Goal: Task Accomplishment & Management: Use online tool/utility

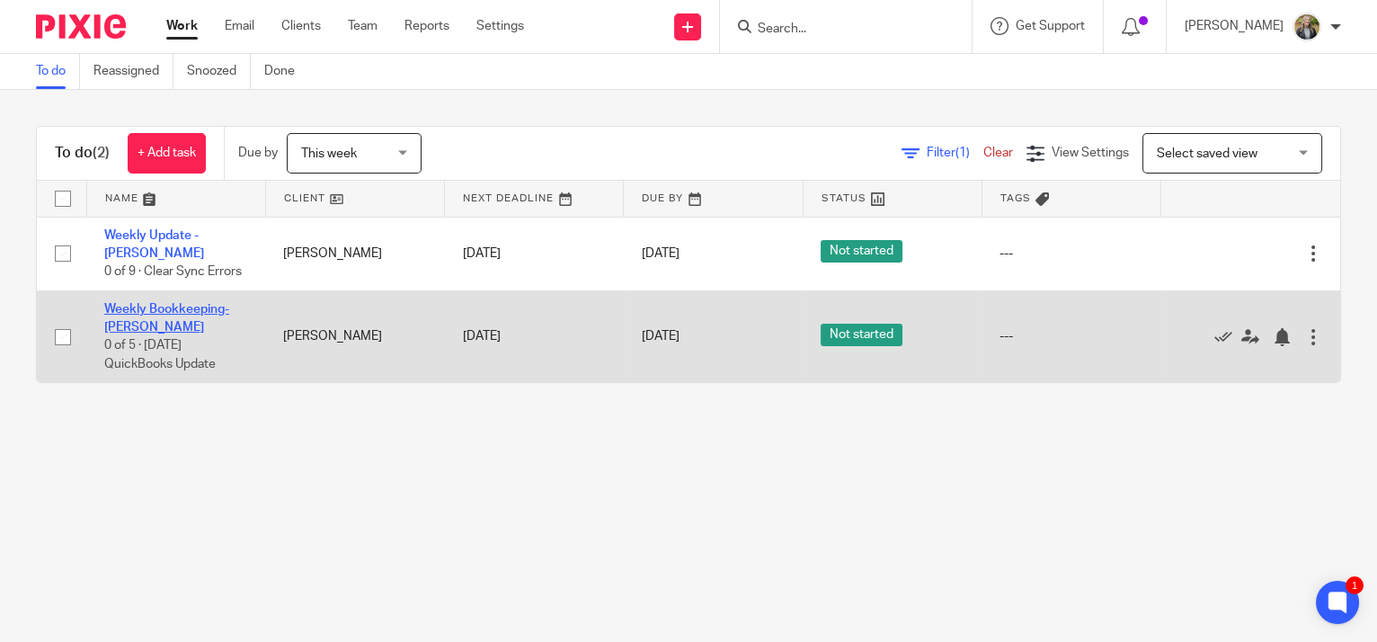
click at [183, 303] on link "Weekly Bookkeeping- [PERSON_NAME]" at bounding box center [166, 318] width 125 height 31
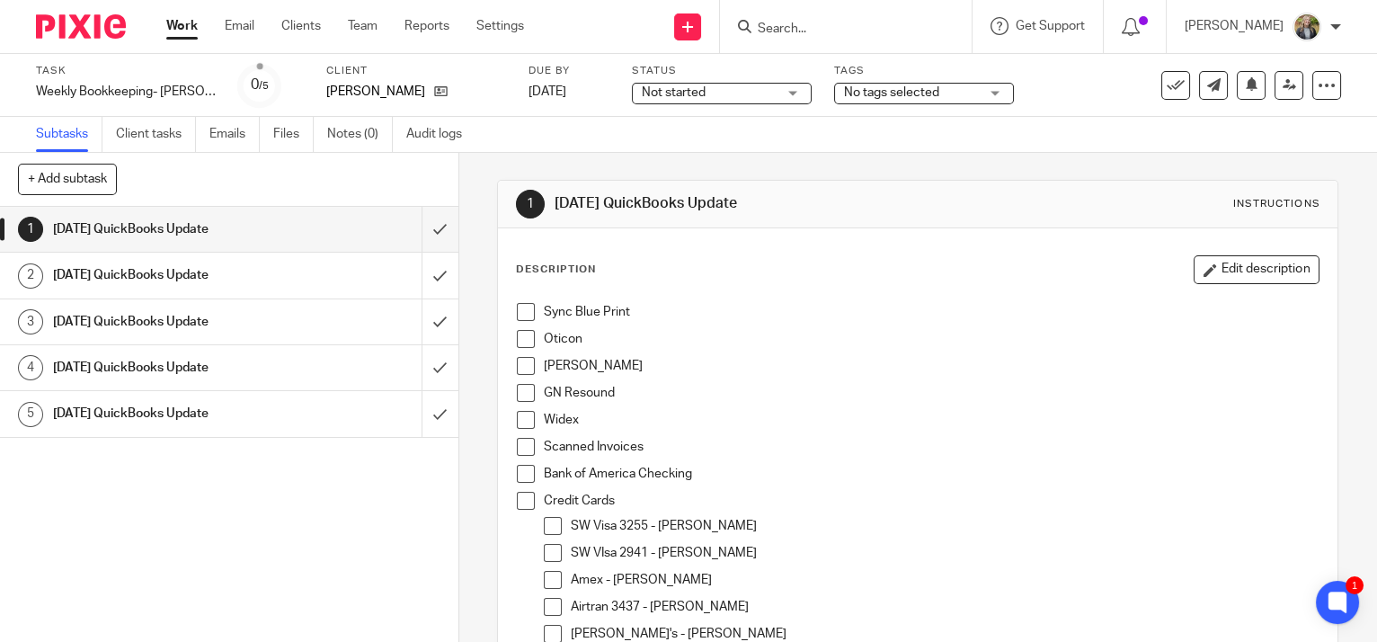
click at [1277, 382] on div "[PERSON_NAME]" at bounding box center [931, 370] width 775 height 27
click at [523, 309] on span at bounding box center [526, 312] width 18 height 18
click at [520, 334] on span at bounding box center [526, 339] width 18 height 18
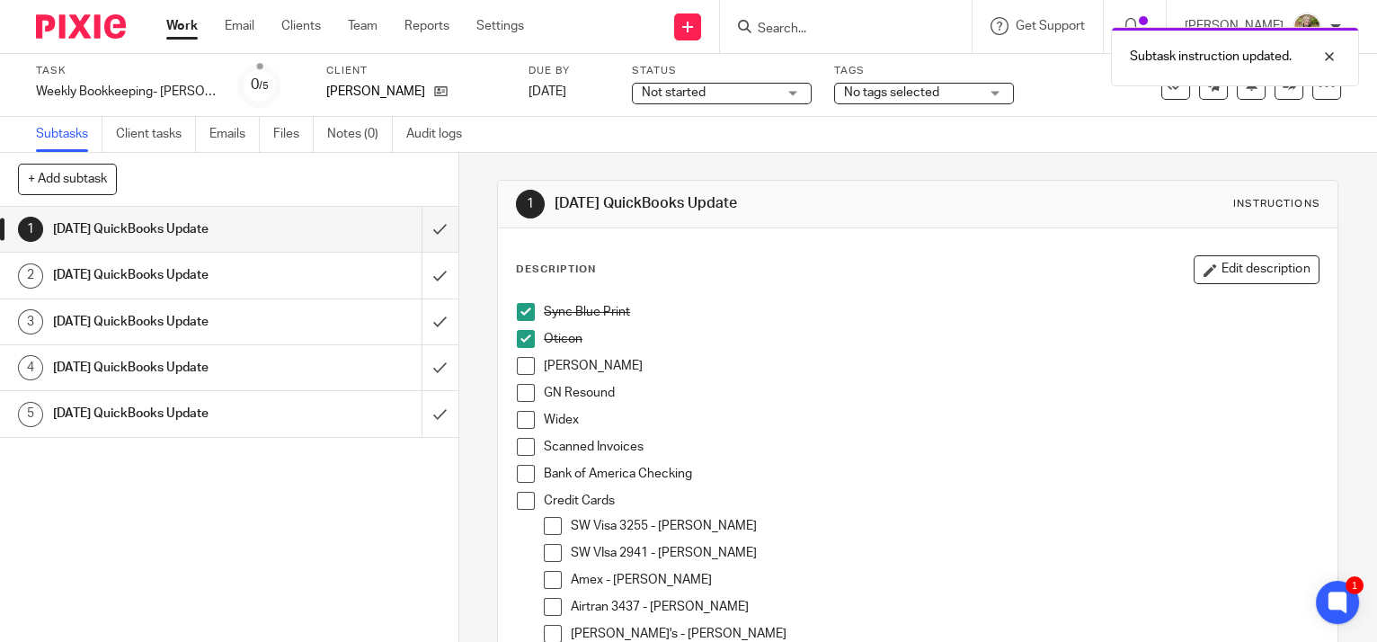
click at [520, 368] on span at bounding box center [526, 366] width 18 height 18
click at [523, 393] on span at bounding box center [526, 393] width 18 height 18
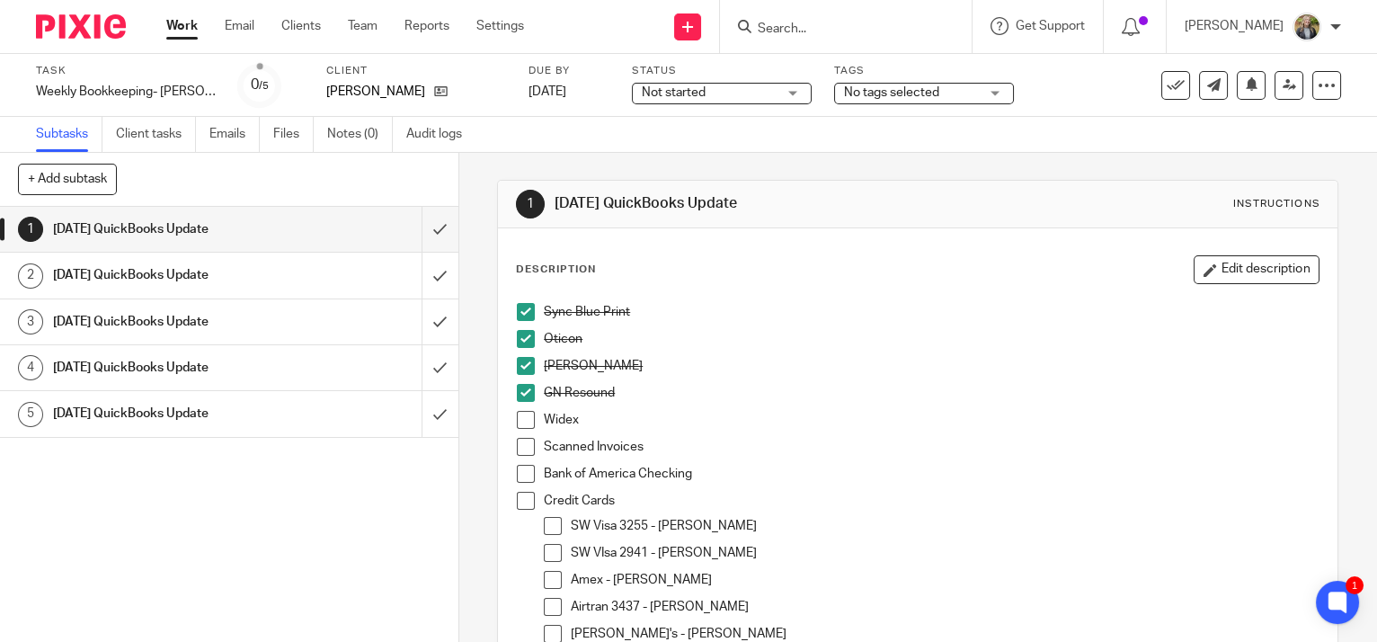
click at [517, 414] on span at bounding box center [526, 420] width 18 height 18
click at [1133, 467] on p "Bank of America Checking" at bounding box center [931, 474] width 775 height 18
click at [520, 447] on span at bounding box center [526, 447] width 18 height 18
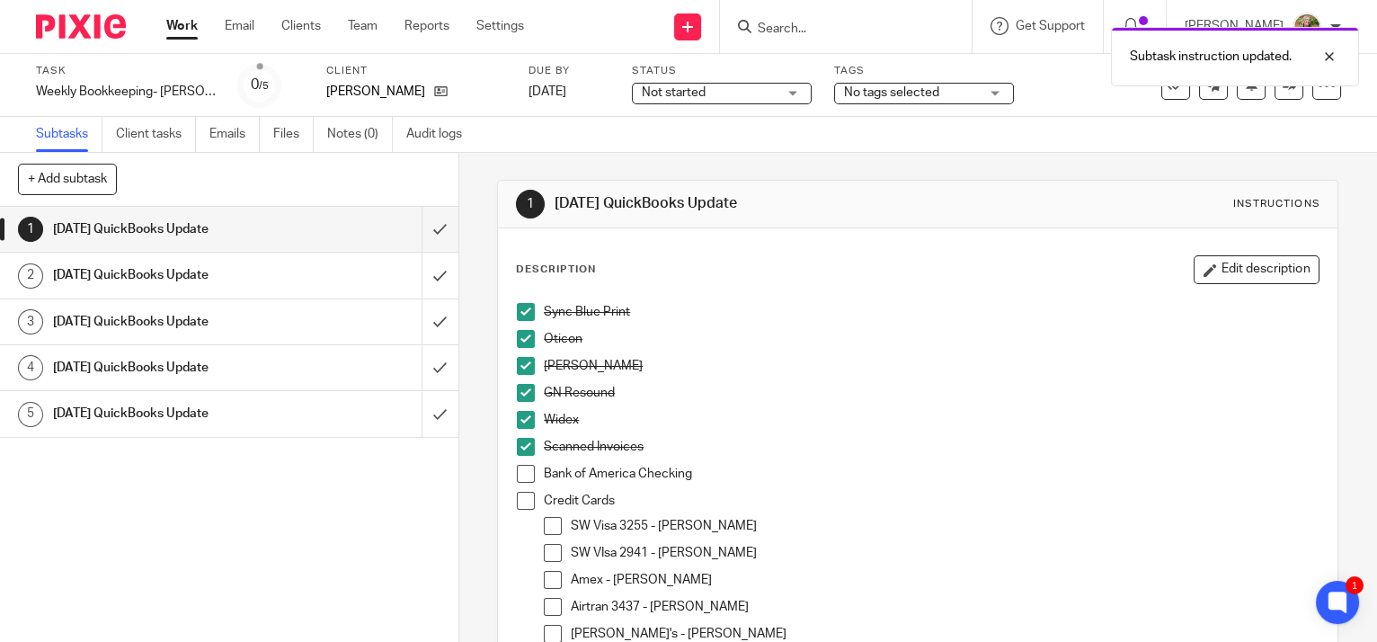
click at [520, 467] on span at bounding box center [526, 474] width 18 height 18
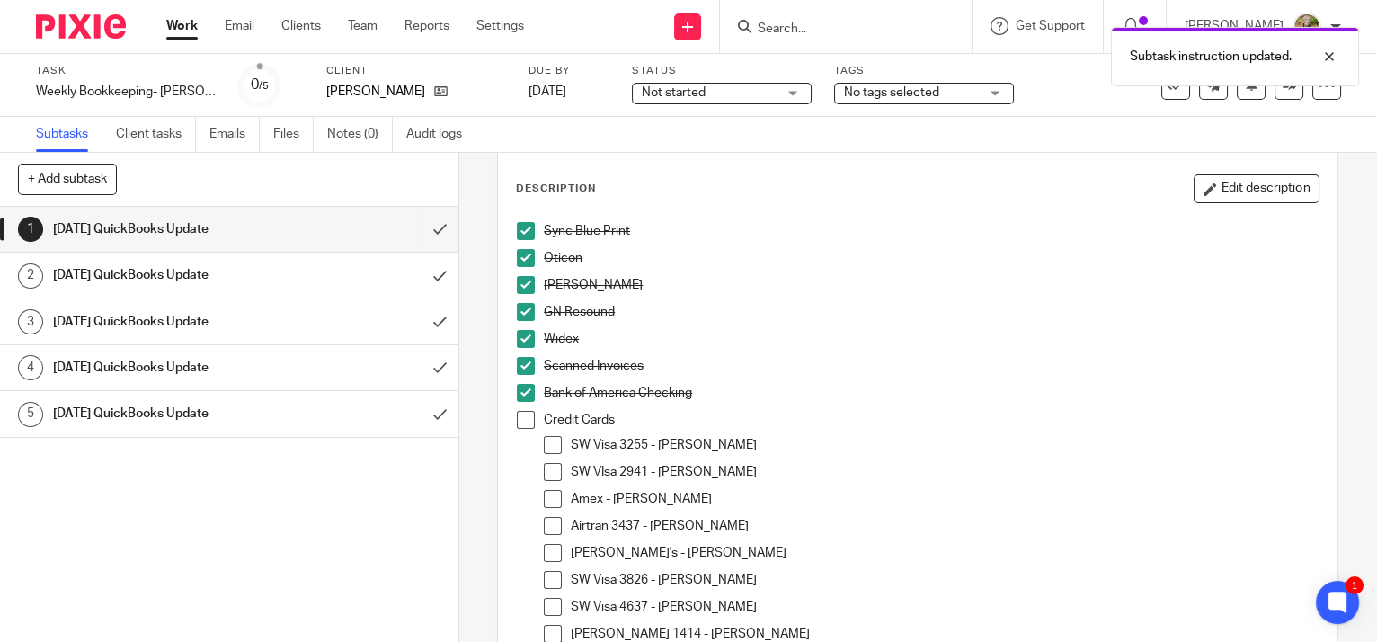
scroll to position [163, 0]
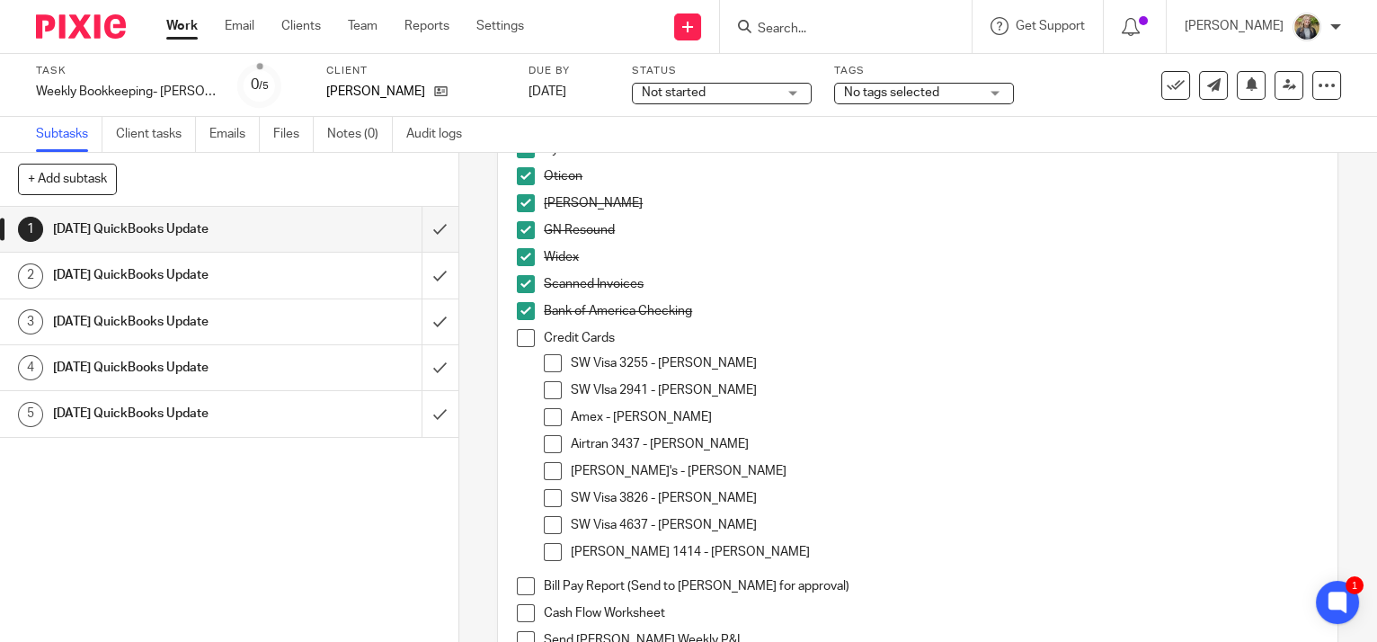
click at [547, 358] on span at bounding box center [553, 363] width 18 height 18
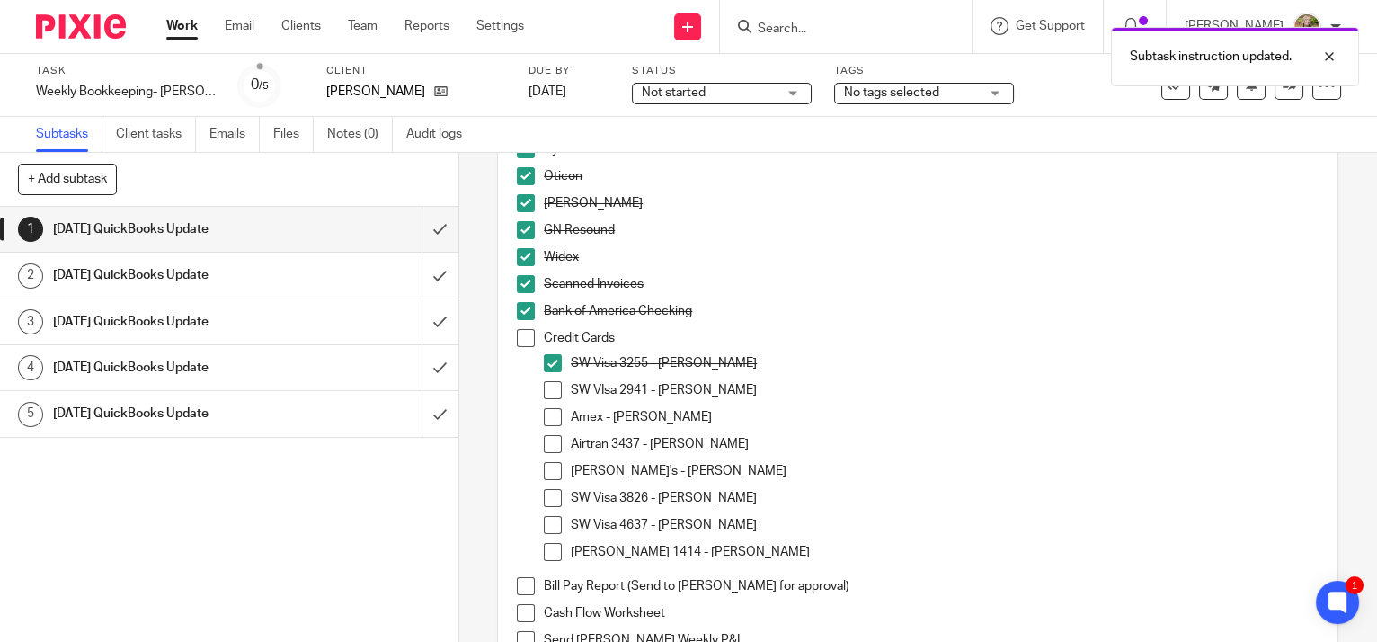
click at [550, 387] on span at bounding box center [553, 390] width 18 height 18
click at [552, 422] on span at bounding box center [553, 417] width 18 height 18
click at [538, 441] on li "Credit Cards SW Visa 3255 - Tim SW VIsa 2941 - Kate Amex - Julie Airtran 3437 -…" at bounding box center [918, 453] width 802 height 248
click at [554, 442] on span at bounding box center [553, 444] width 18 height 18
click at [551, 475] on span at bounding box center [553, 471] width 18 height 18
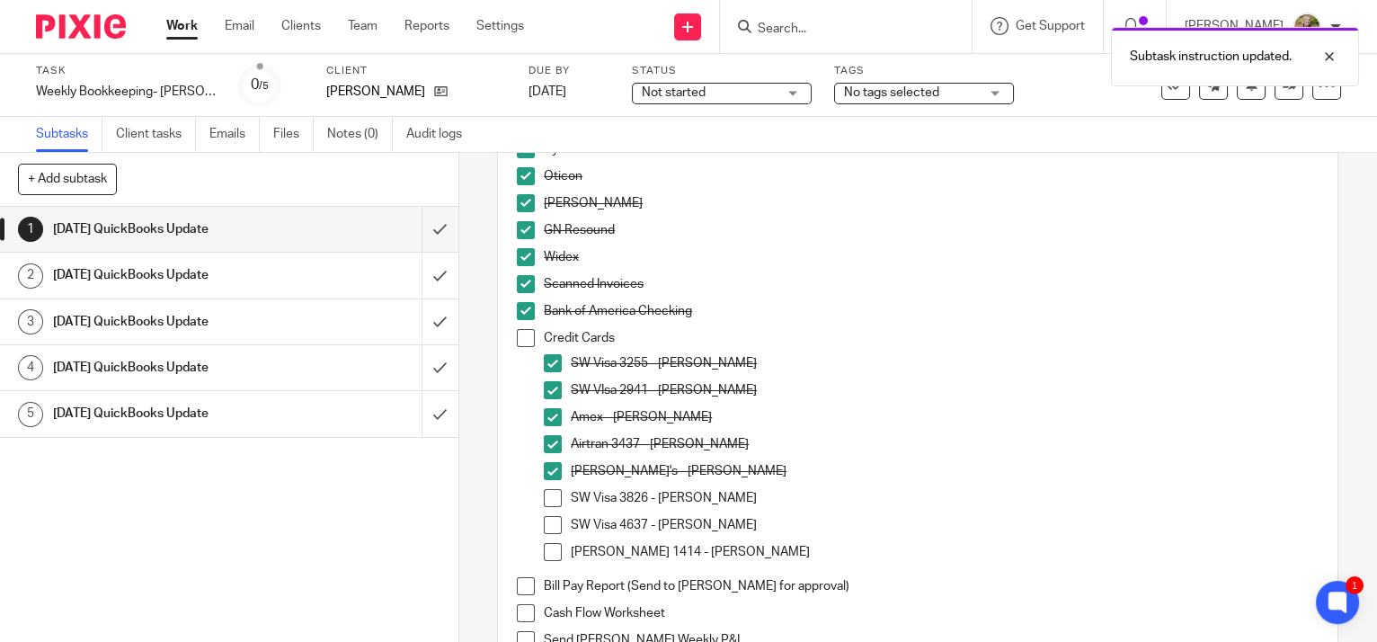
click at [544, 495] on span at bounding box center [553, 498] width 18 height 18
click at [545, 526] on span at bounding box center [553, 525] width 18 height 18
click at [548, 544] on span at bounding box center [553, 552] width 18 height 18
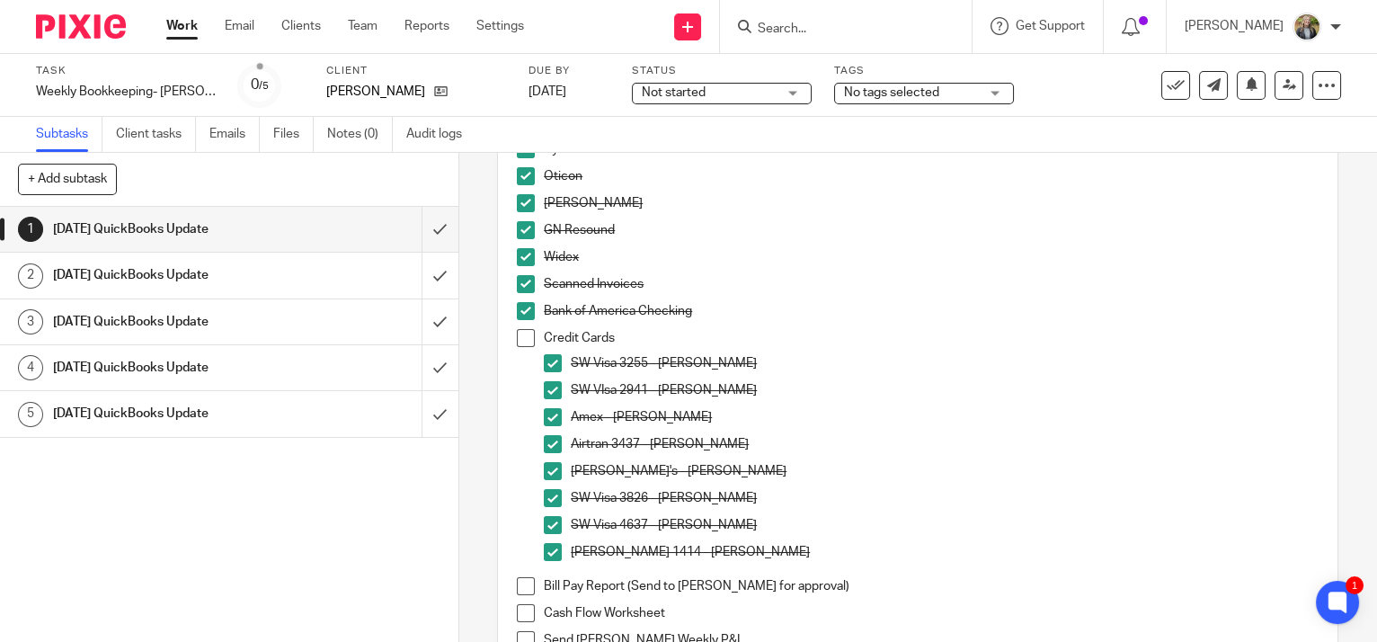
click at [522, 338] on span at bounding box center [526, 338] width 18 height 18
click at [527, 590] on span at bounding box center [526, 586] width 18 height 18
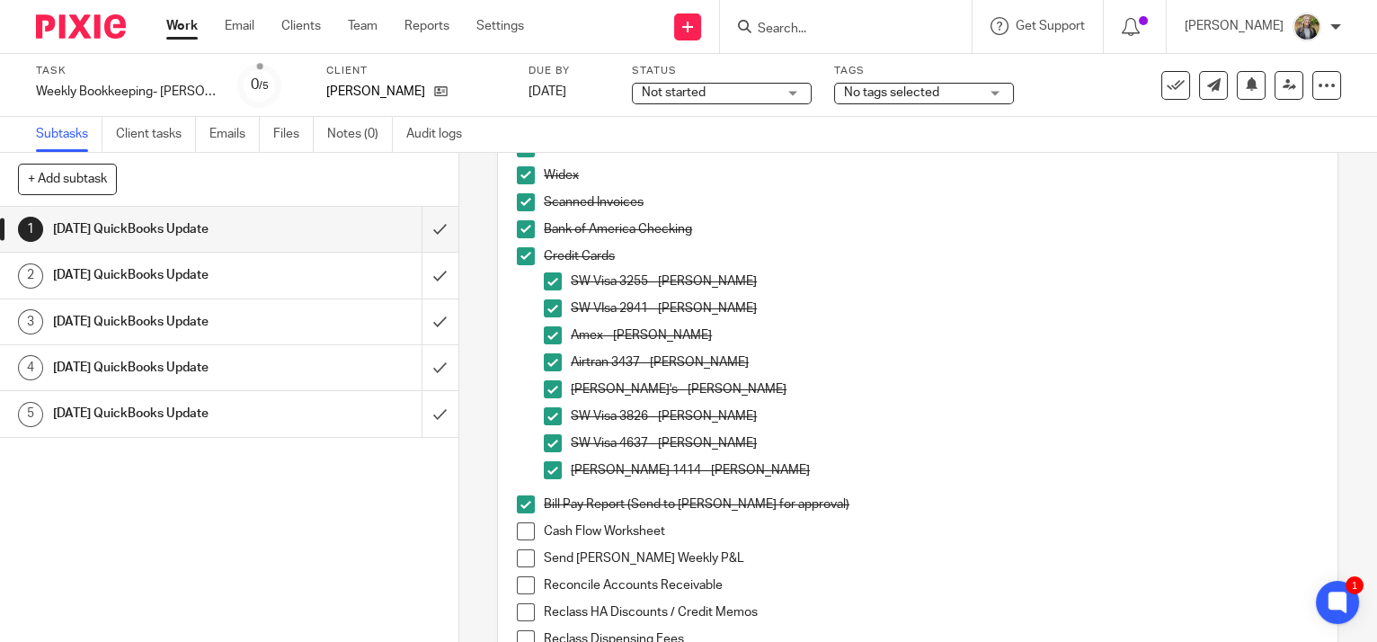
click at [519, 526] on span at bounding box center [526, 531] width 18 height 18
click at [523, 558] on span at bounding box center [526, 558] width 18 height 18
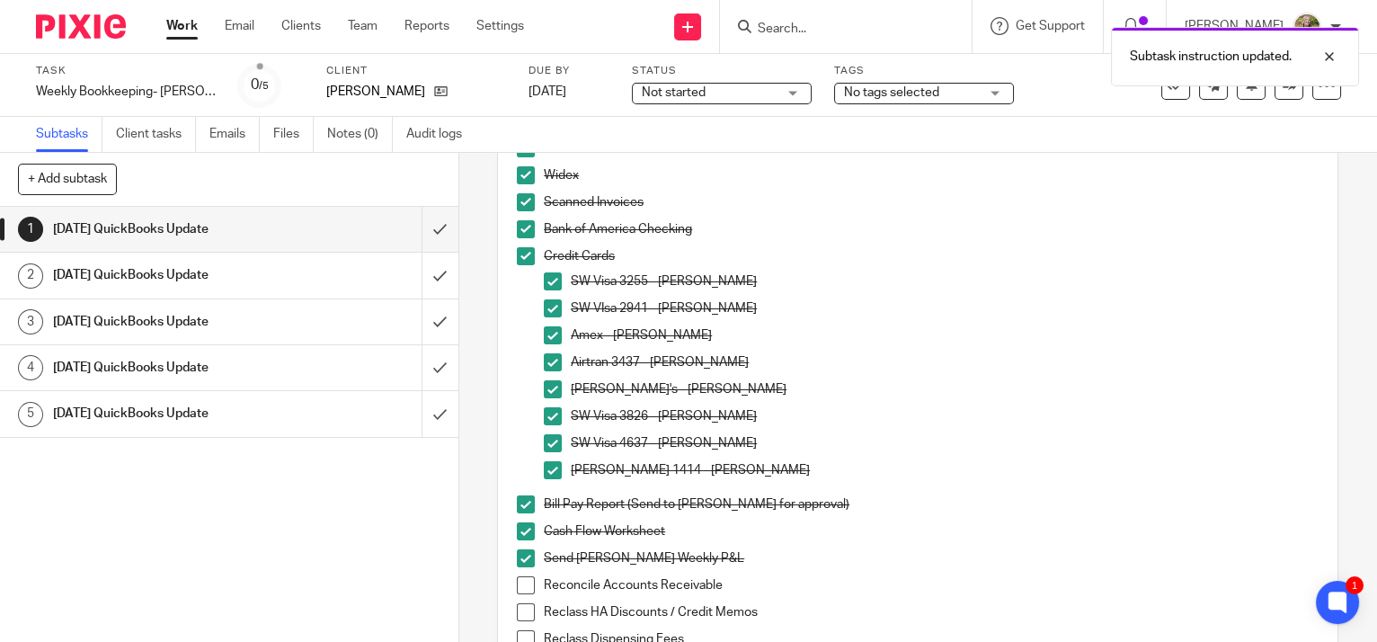
click at [518, 590] on span at bounding box center [526, 585] width 18 height 18
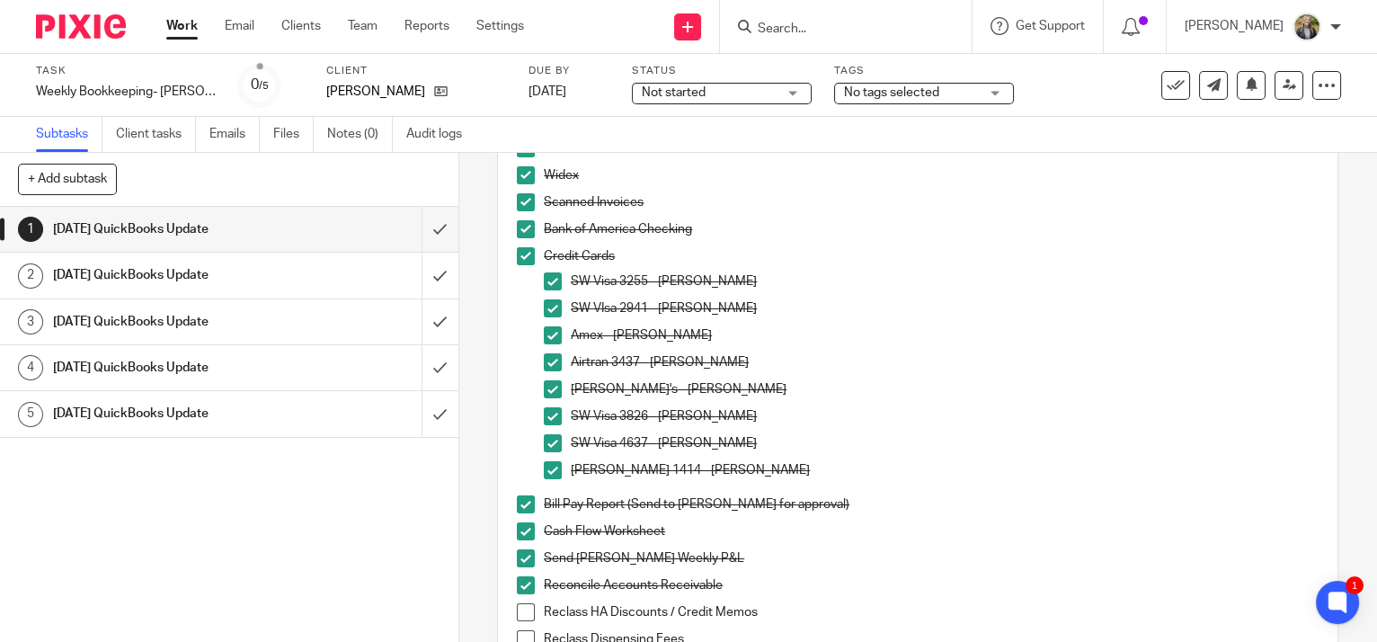
click at [526, 609] on span at bounding box center [526, 612] width 18 height 18
click at [519, 636] on span at bounding box center [526, 639] width 18 height 18
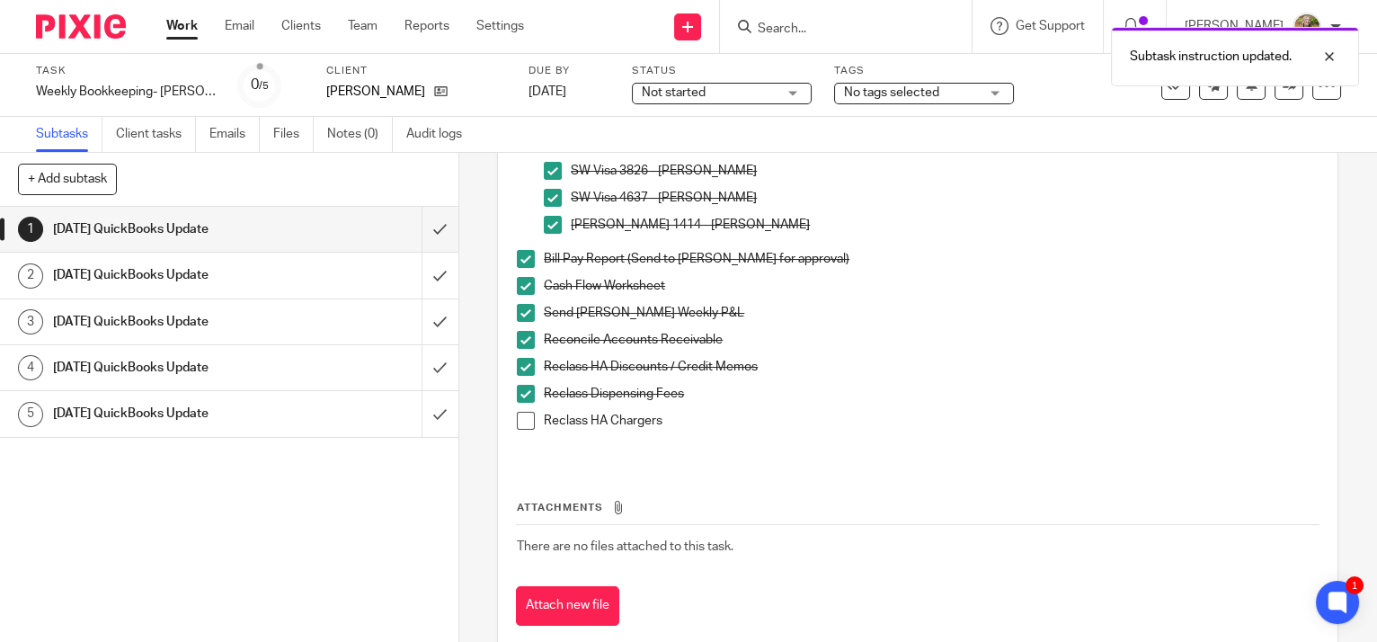
scroll to position [527, 0]
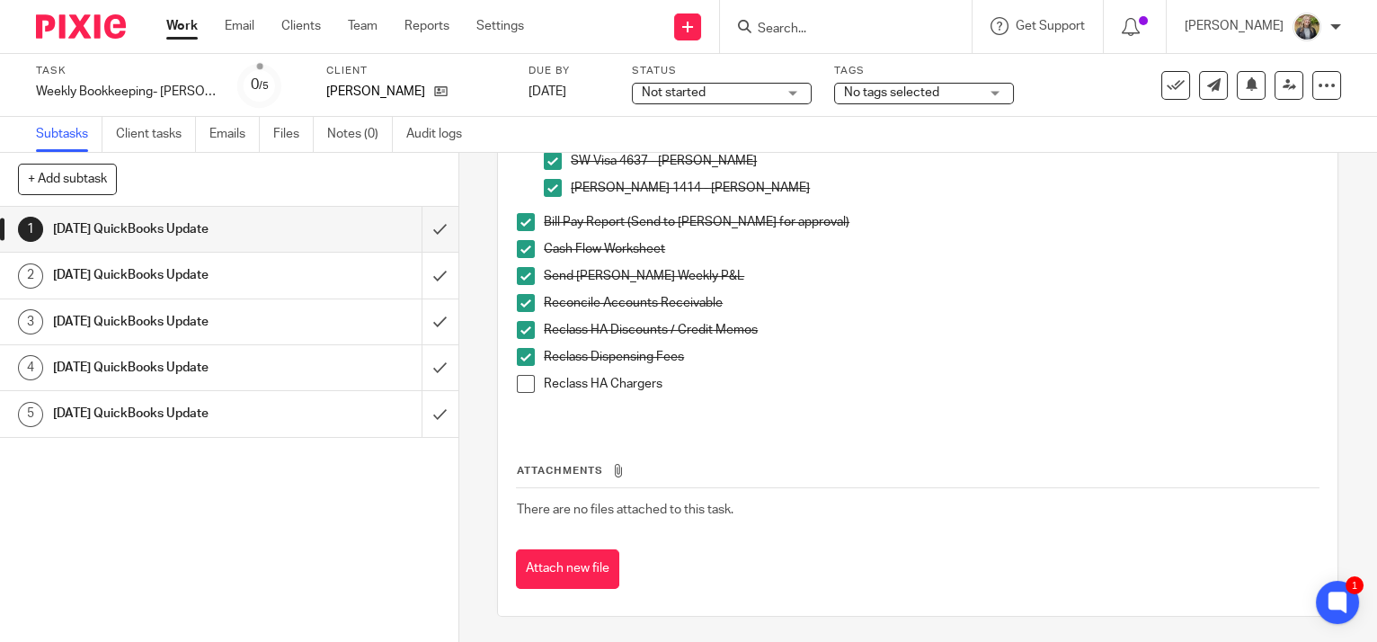
click at [532, 379] on li "Reclass HA Chargers" at bounding box center [918, 393] width 802 height 37
click at [520, 382] on span at bounding box center [526, 384] width 18 height 18
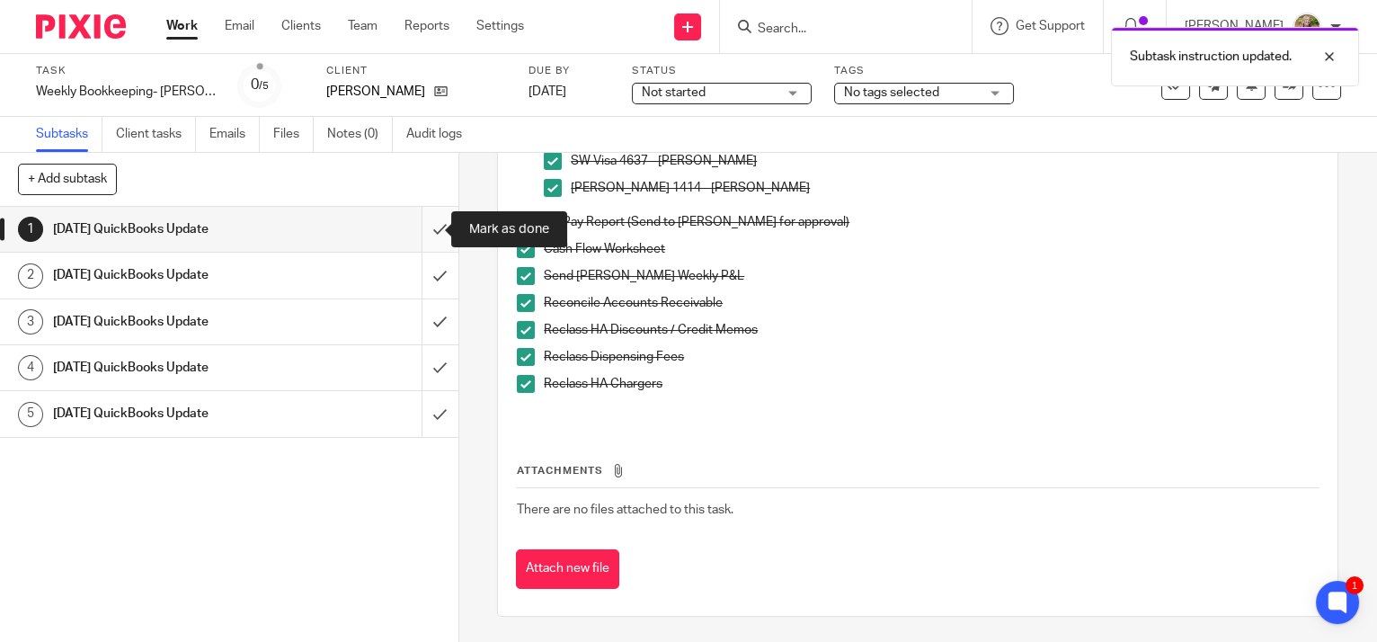
click at [426, 230] on input "submit" at bounding box center [229, 229] width 458 height 45
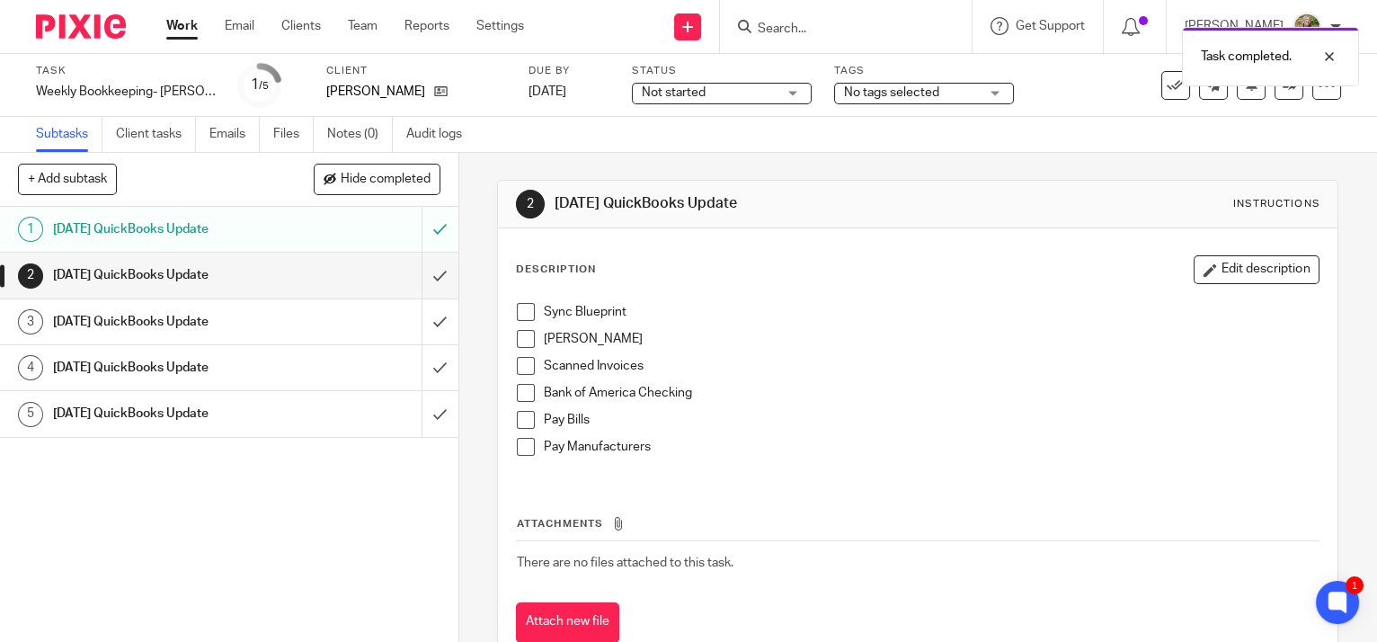
click at [181, 24] on link "Work" at bounding box center [181, 26] width 31 height 18
